Goal: Contribute content

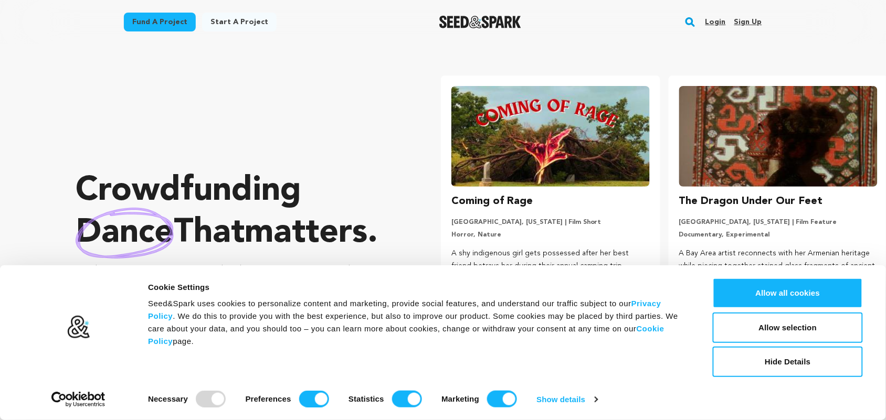
scroll to position [0, 236]
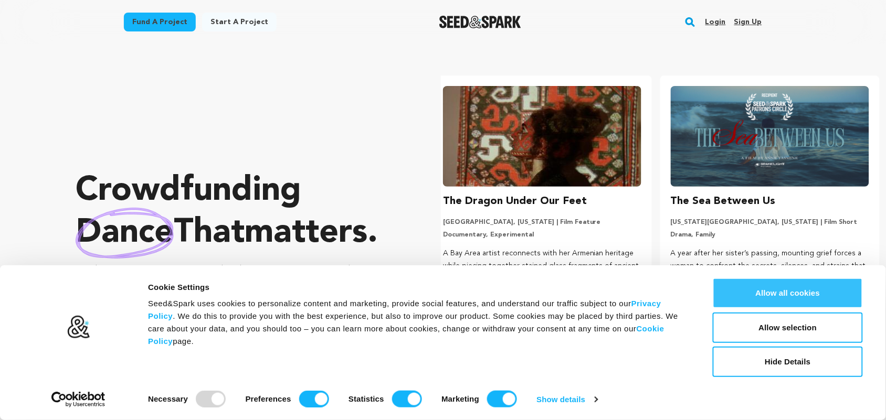
click at [775, 290] on button "Allow all cookies" at bounding box center [788, 293] width 150 height 30
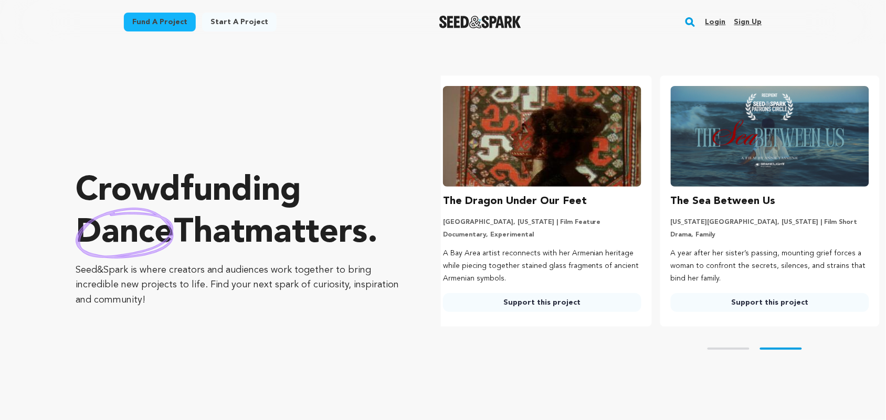
click at [751, 25] on link "Sign up" at bounding box center [748, 22] width 28 height 17
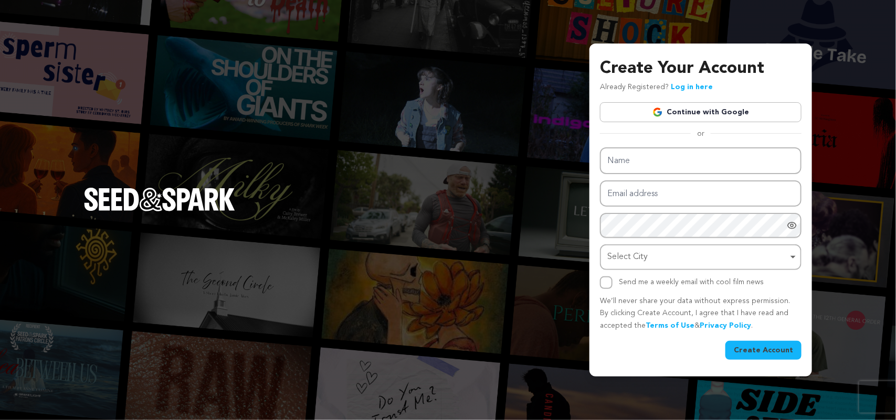
click at [673, 114] on link "Continue with Google" at bounding box center [701, 112] width 202 height 20
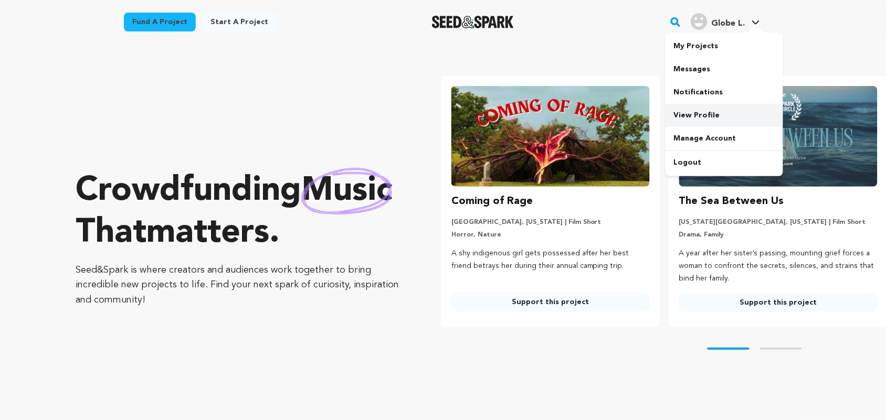
click at [702, 113] on link "View Profile" at bounding box center [725, 115] width 118 height 23
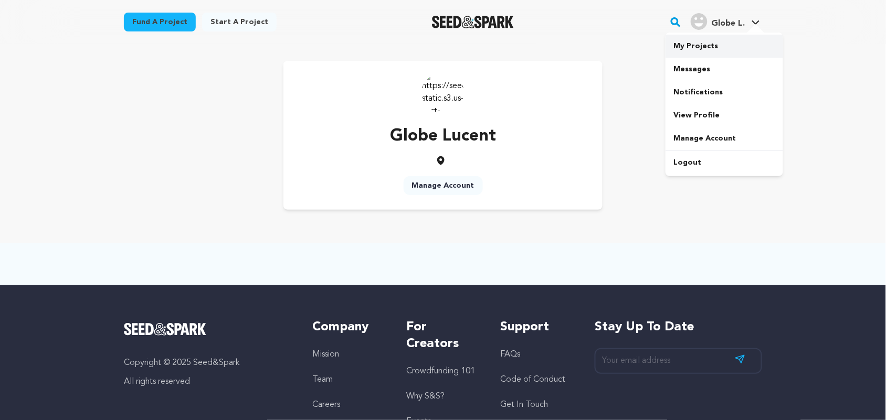
click at [708, 47] on link "My Projects" at bounding box center [725, 46] width 118 height 23
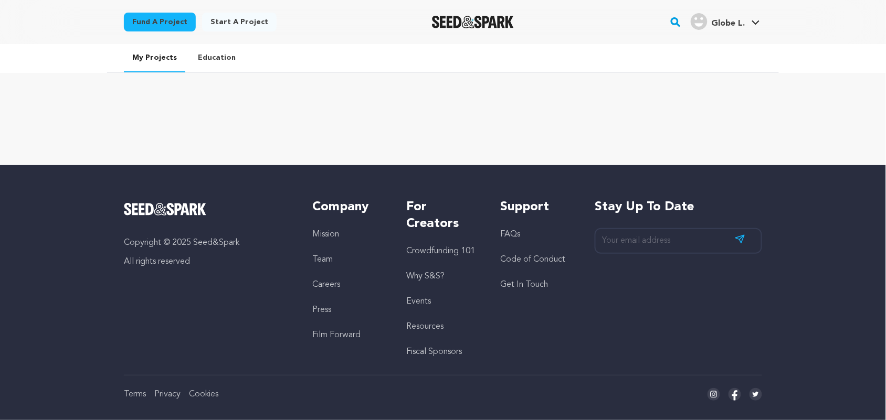
click at [639, 85] on div "My Projects Education" at bounding box center [443, 104] width 886 height 121
click at [232, 26] on link "Start a project" at bounding box center [239, 22] width 75 height 19
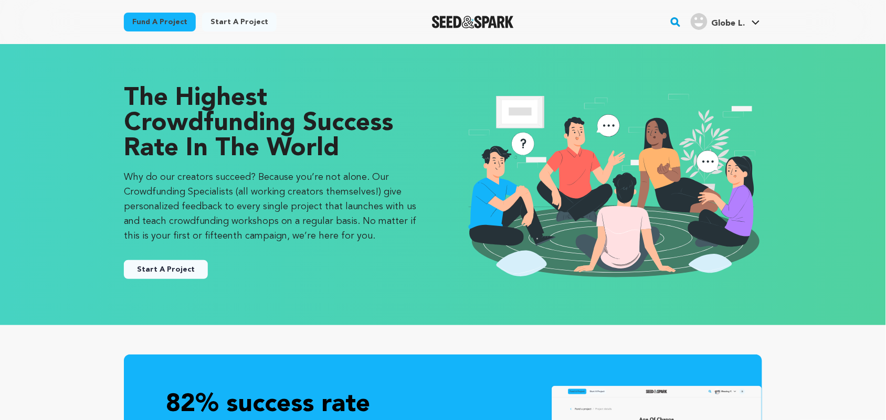
click at [199, 264] on button "Start A Project" at bounding box center [166, 269] width 84 height 19
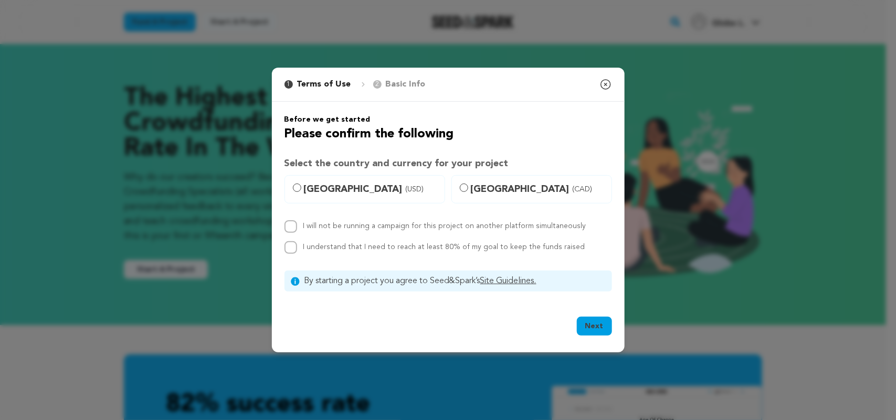
click at [609, 82] on icon "button" at bounding box center [605, 84] width 9 height 9
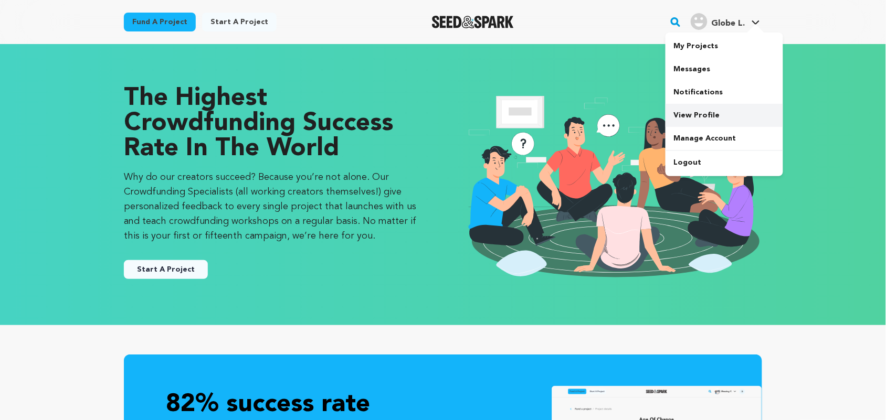
click at [712, 113] on link "View Profile" at bounding box center [725, 115] width 118 height 23
